Goal: Task Accomplishment & Management: Complete application form

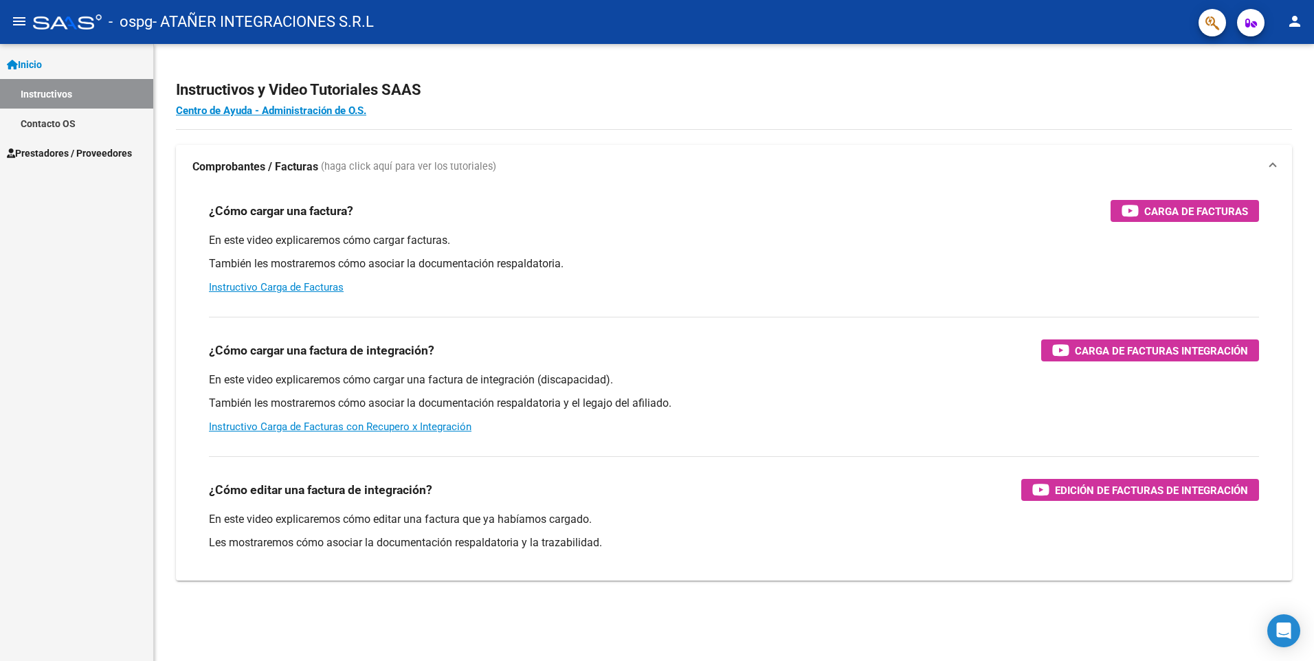
click at [121, 151] on span "Prestadores / Proveedores" at bounding box center [69, 153] width 125 height 15
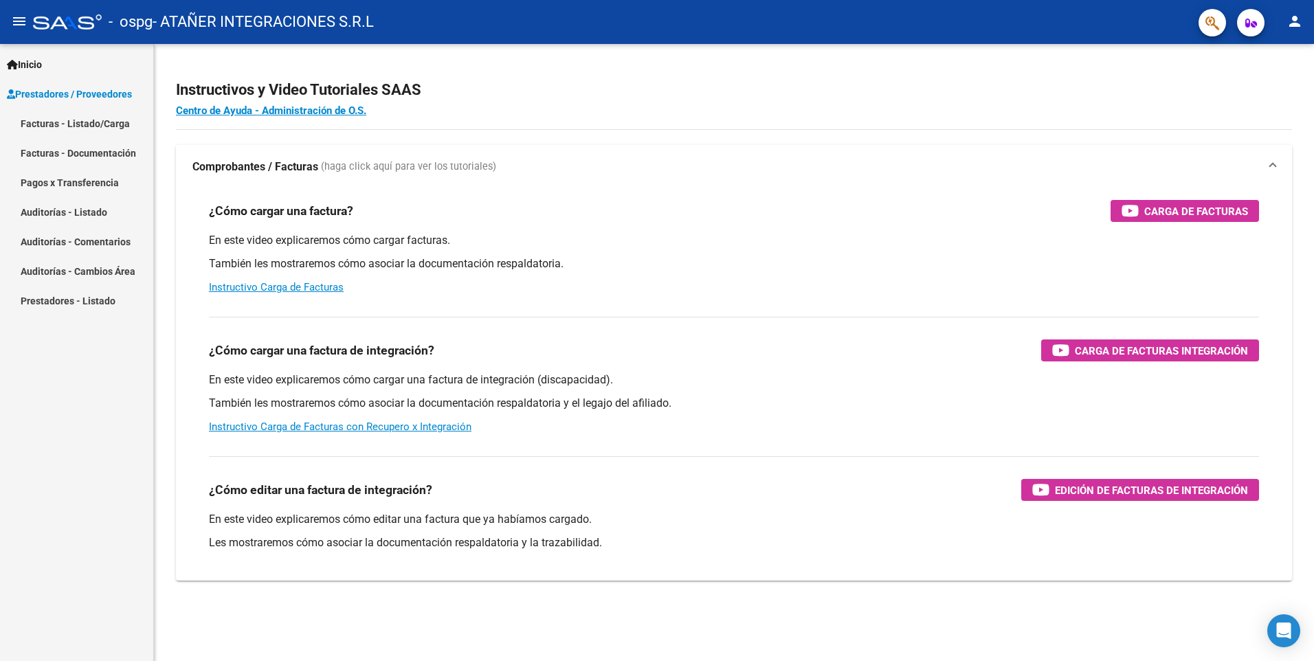
click at [101, 121] on link "Facturas - Listado/Carga" at bounding box center [76, 124] width 153 height 30
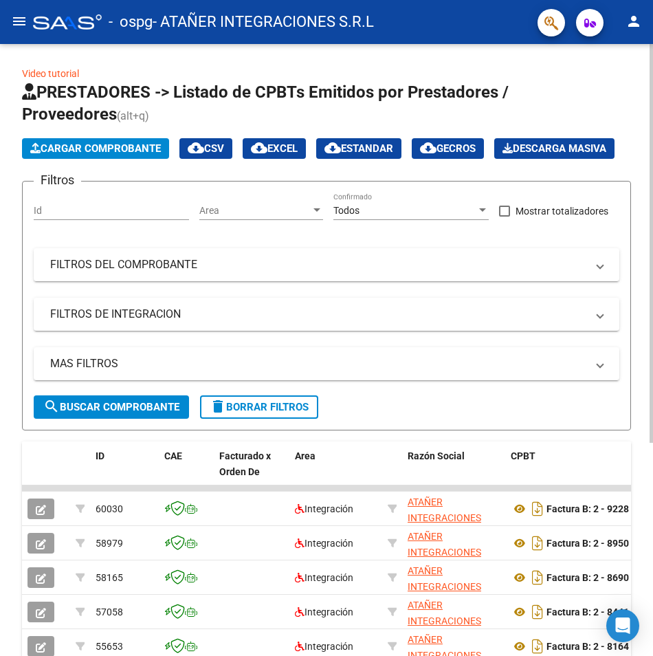
click at [150, 144] on span "Cargar Comprobante" at bounding box center [95, 148] width 131 height 12
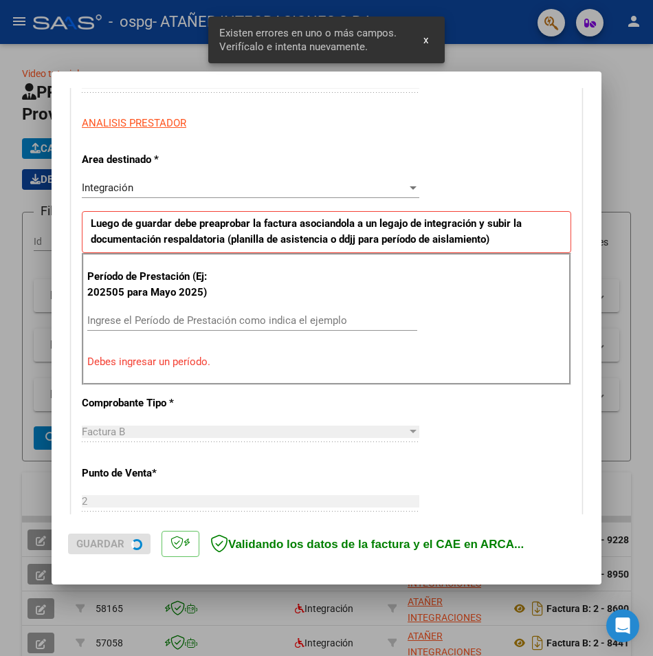
scroll to position [240, 0]
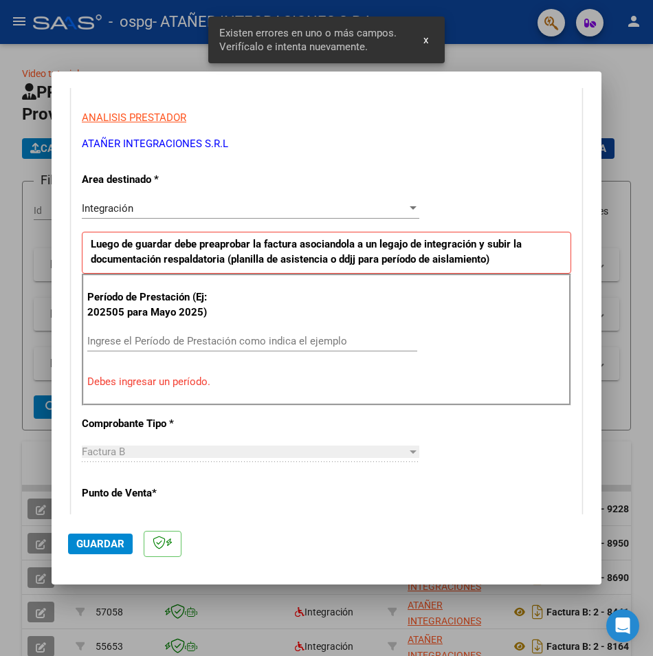
click at [212, 338] on input "Ingrese el Período de Prestación como indica el ejemplo" at bounding box center [252, 341] width 330 height 12
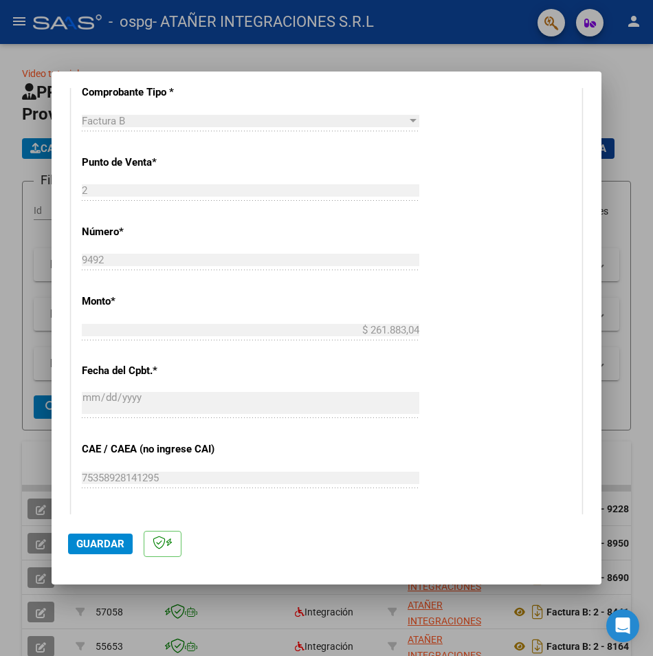
scroll to position [669, 0]
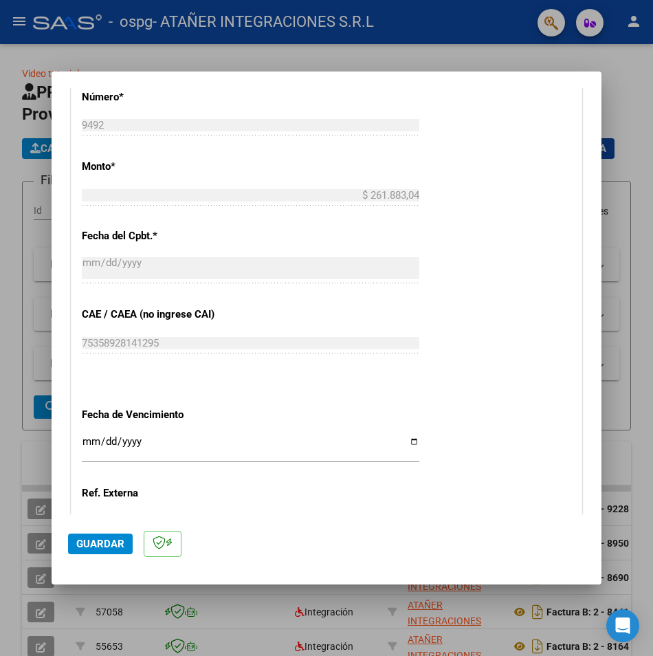
type input "202508"
click at [91, 441] on input "Ingresar la fecha" at bounding box center [250, 447] width 337 height 22
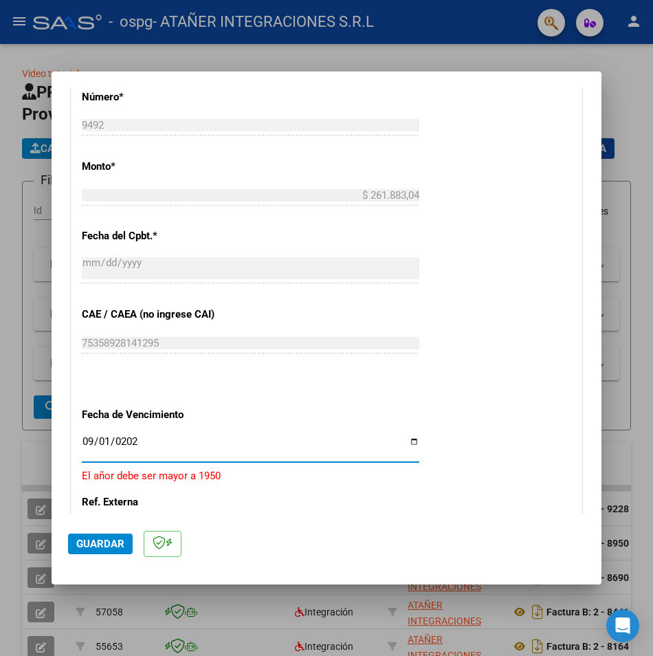
type input "[DATE]"
click at [535, 424] on div "CUIT * 30-71622997-8 Ingresar CUIT ANALISIS PRESTADOR ATAÑER INTEGRACIONES S.R.…" at bounding box center [326, 107] width 510 height 1034
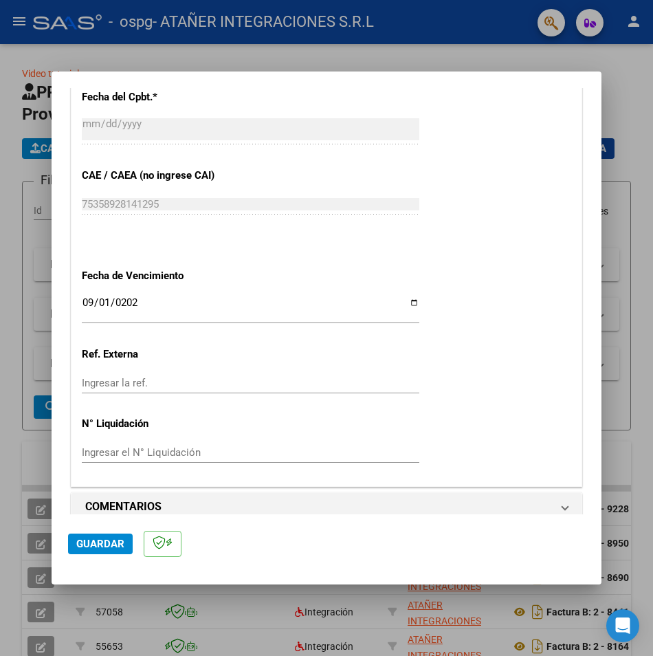
scroll to position [825, 0]
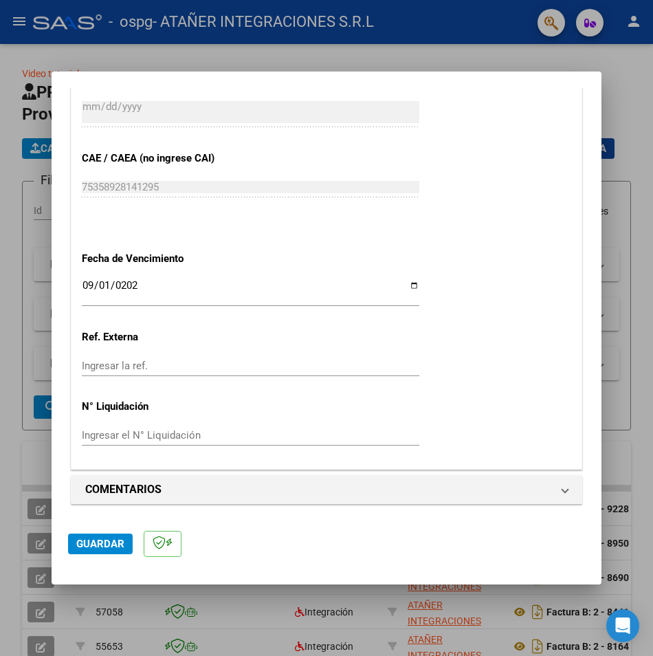
click at [113, 544] on span "Guardar" at bounding box center [100, 543] width 48 height 12
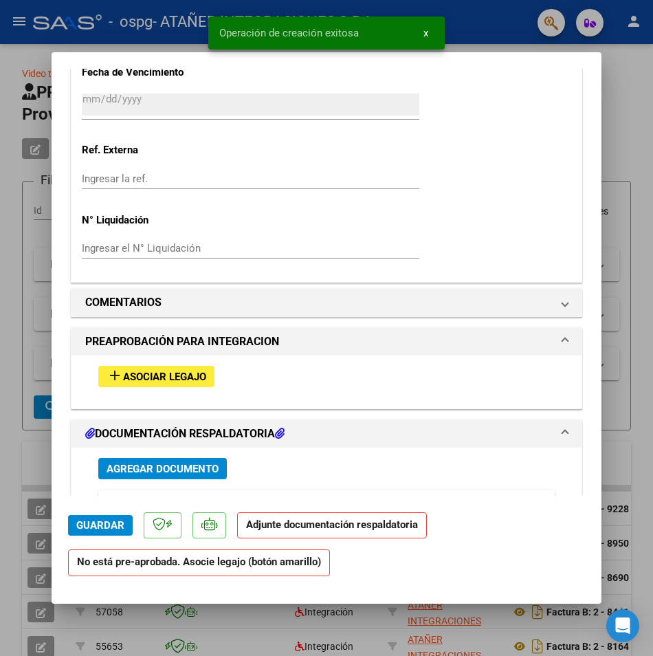
scroll to position [1244, 0]
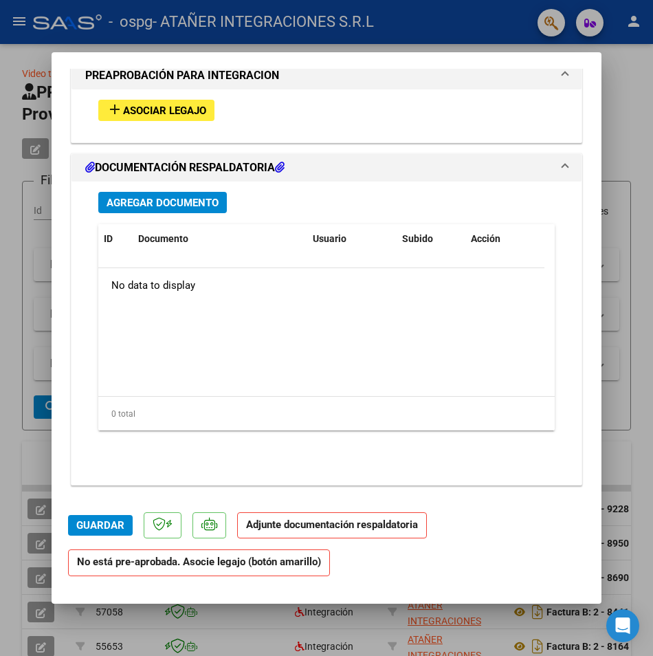
click at [189, 111] on span "Asociar Legajo" at bounding box center [164, 110] width 83 height 12
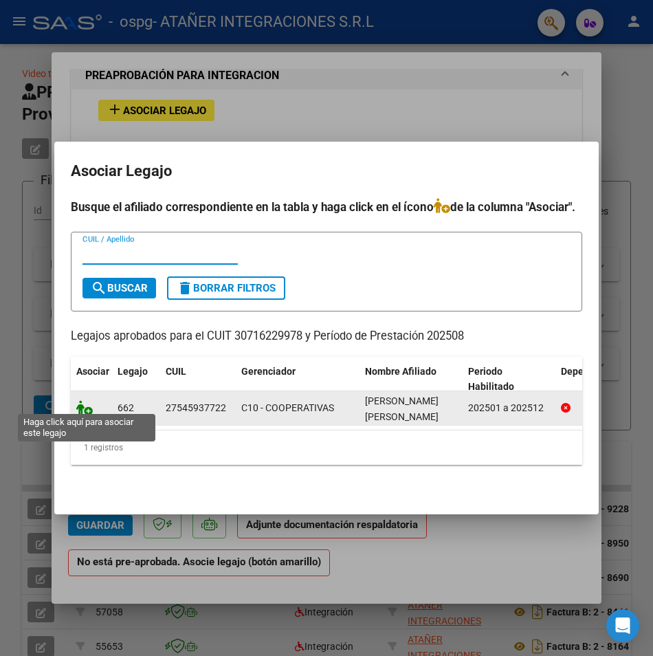
click at [82, 400] on icon at bounding box center [84, 407] width 16 height 15
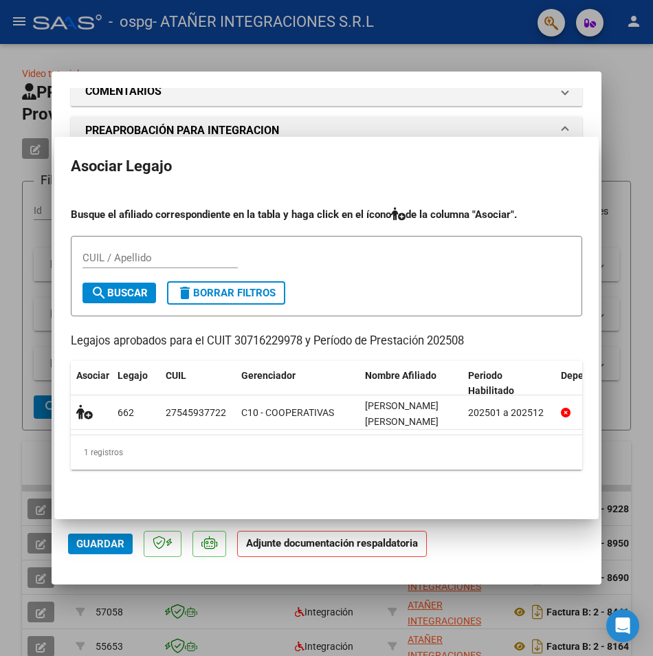
scroll to position [1280, 0]
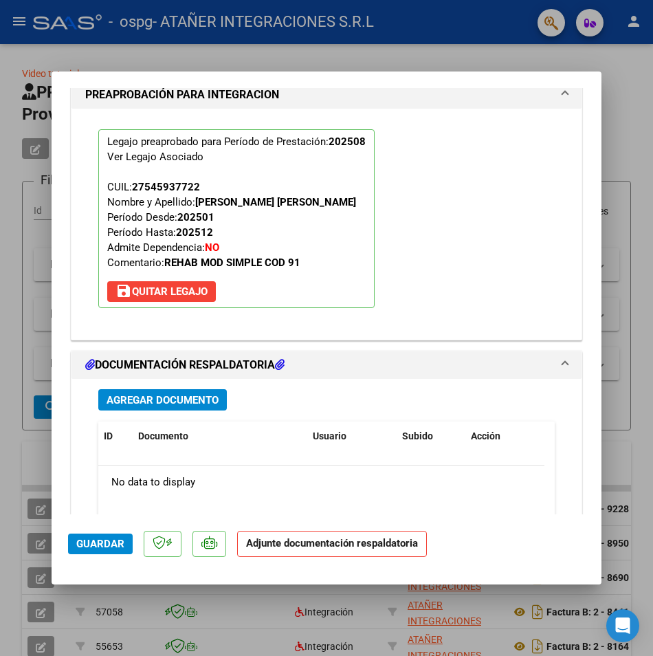
click at [208, 406] on button "Agregar Documento" at bounding box center [162, 399] width 129 height 21
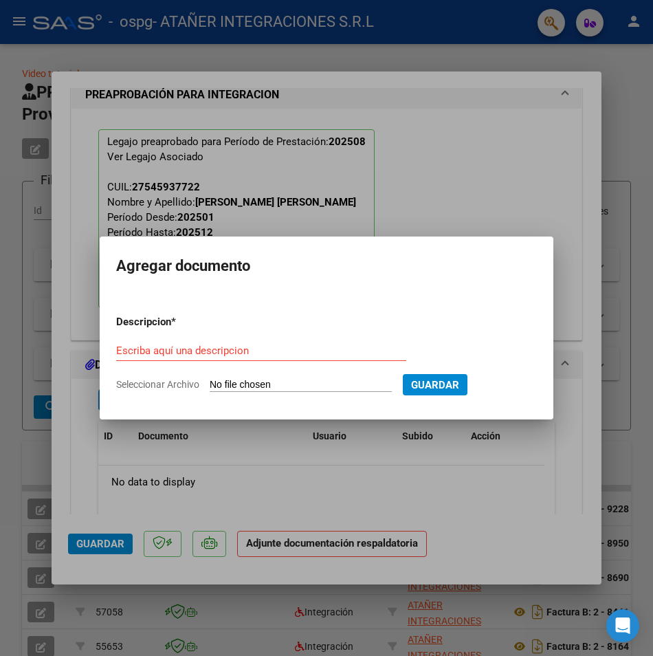
type input "C:\fakepath\[PERSON_NAME] - REHAB [DATE].pdf"
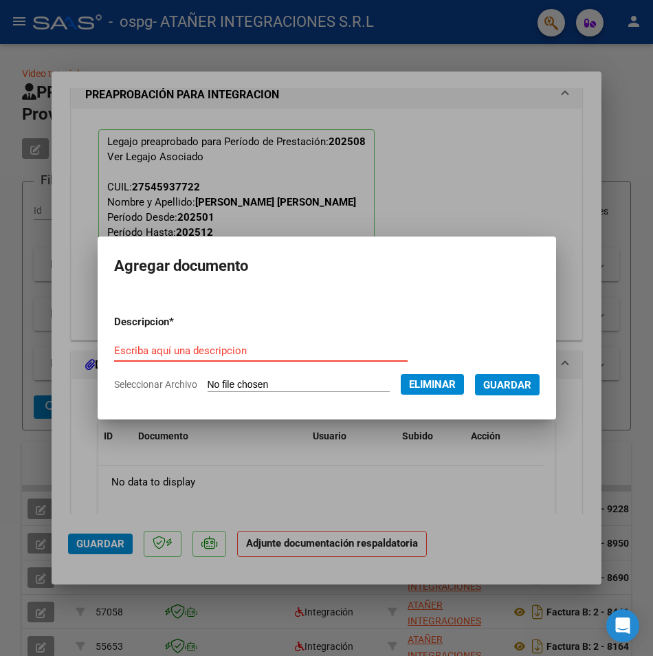
click at [167, 342] on div "Escriba aquí una descripcion" at bounding box center [260, 350] width 293 height 21
click at [167, 347] on input "Escriba aquí una descripcion" at bounding box center [260, 350] width 293 height 12
type input "planilla de asistencia"
click at [518, 388] on span "Guardar" at bounding box center [507, 385] width 48 height 12
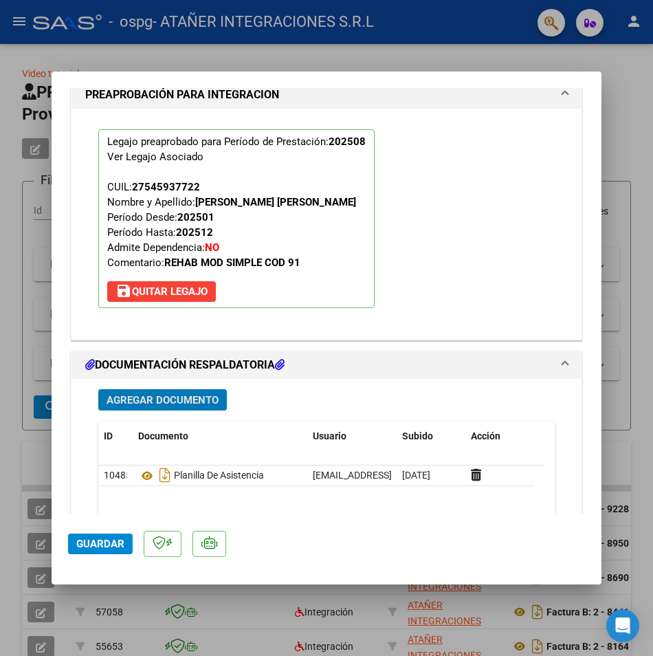
click at [111, 533] on button "Guardar" at bounding box center [100, 543] width 65 height 21
click at [608, 168] on div at bounding box center [326, 328] width 653 height 656
type input "$ 0,00"
